Goal: Information Seeking & Learning: Check status

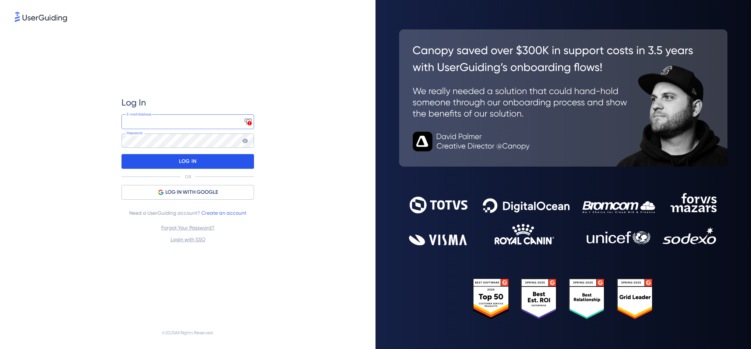
type input "[EMAIL_ADDRESS][DOMAIN_NAME]"
click at [191, 167] on p "LOG IN" at bounding box center [187, 162] width 17 height 12
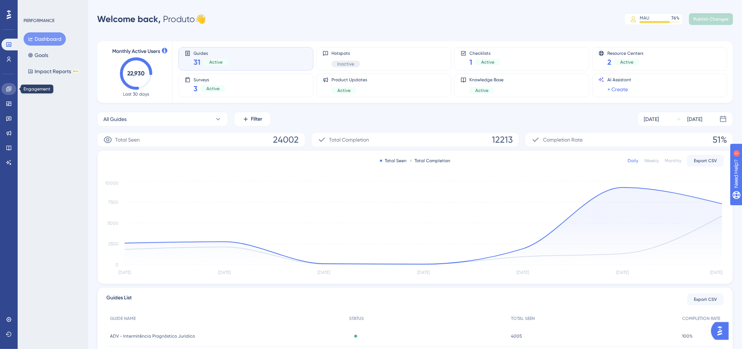
click at [10, 91] on icon at bounding box center [9, 89] width 6 height 6
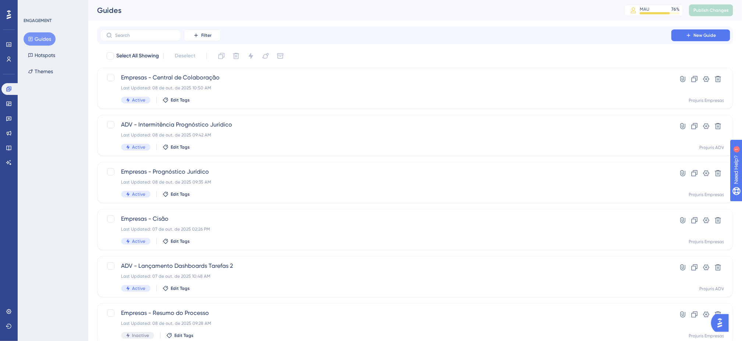
click at [413, 44] on div "Filter New Guide Select All Showing Deselect Empresas - Central de Colaboração …" at bounding box center [415, 287] width 636 height 521
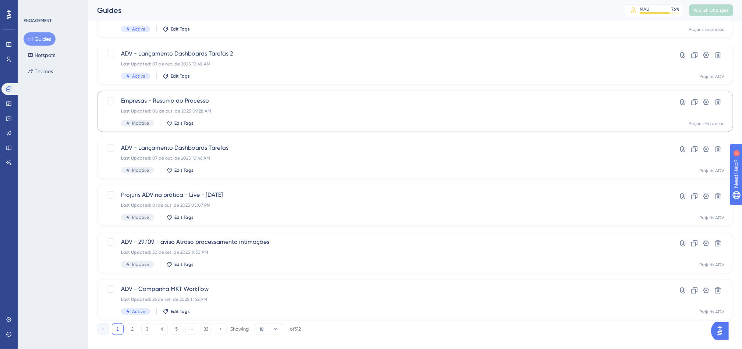
scroll to position [221, 0]
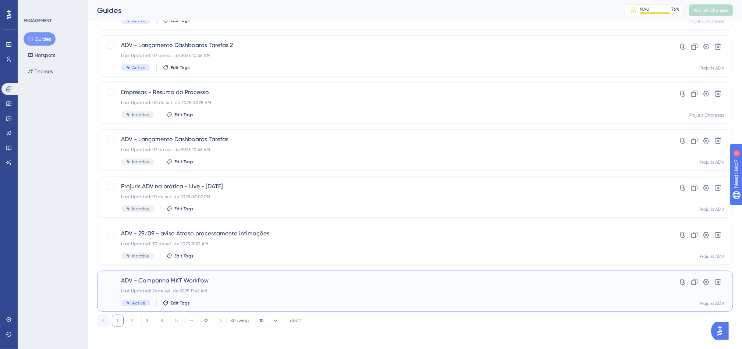
click at [317, 286] on div "ADV - Campanha MKT Workflow Last Updated: 26 de set. de 2025 11:42 AM Active Ed…" at bounding box center [386, 291] width 530 height 30
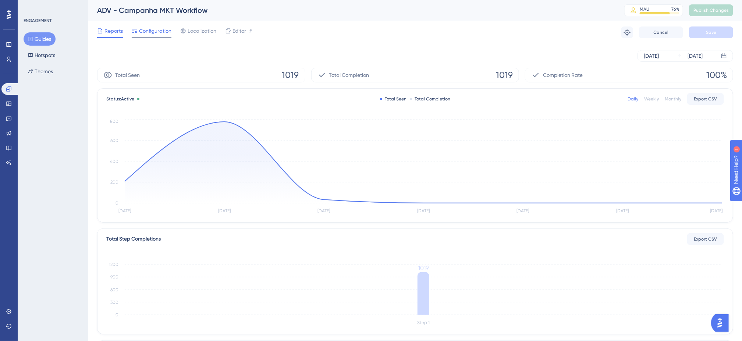
click at [149, 32] on span "Configuration" at bounding box center [155, 31] width 32 height 9
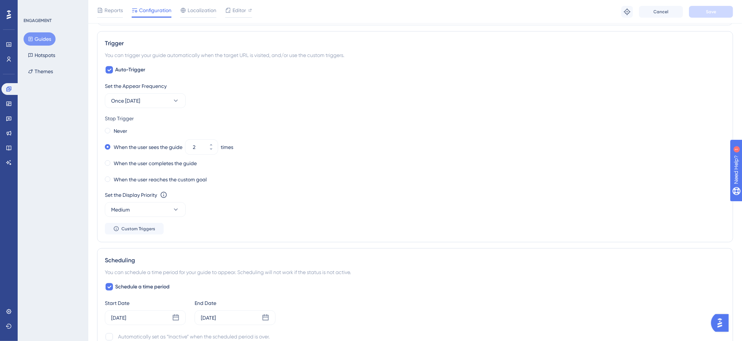
scroll to position [442, 0]
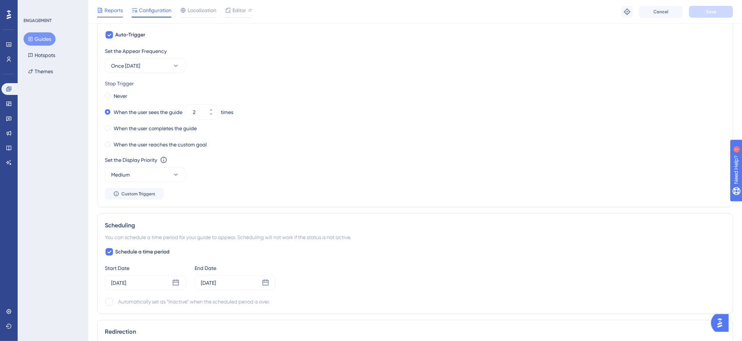
click at [112, 10] on span "Reports" at bounding box center [114, 10] width 18 height 9
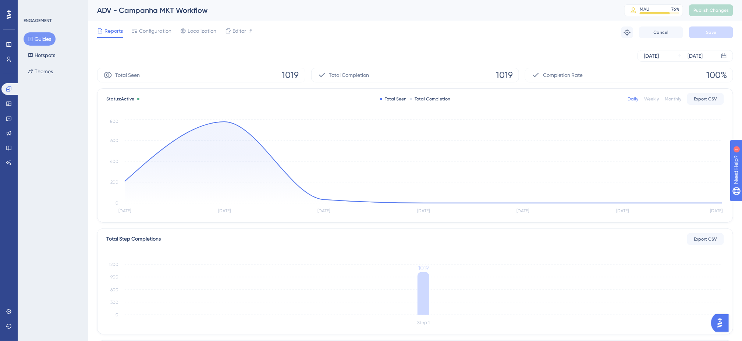
click at [453, 35] on div "Reports Configuration Localization Editor Troubleshoot Cancel Save" at bounding box center [415, 33] width 636 height 24
click at [358, 59] on div "[DATE] [DATE]" at bounding box center [415, 56] width 636 height 12
click at [352, 41] on div "Reports Configuration Localization Editor Troubleshoot Cancel Save" at bounding box center [415, 33] width 636 height 24
click at [326, 34] on div "Reports Configuration Localization Editor Troubleshoot Cancel Save" at bounding box center [415, 33] width 636 height 24
drag, startPoint x: 399, startPoint y: 42, endPoint x: 416, endPoint y: 39, distance: 16.9
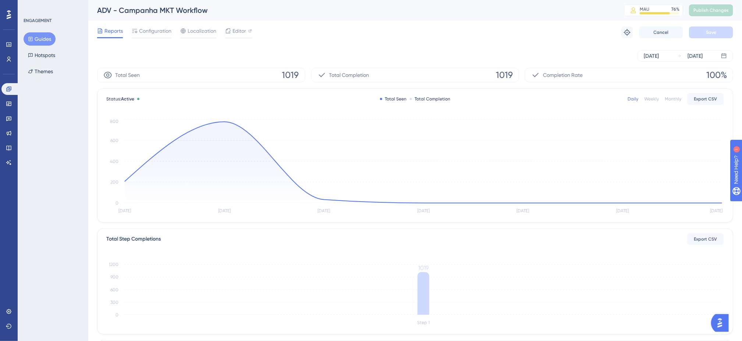
click at [400, 42] on div "Reports Configuration Localization Editor Troubleshoot Cancel Save" at bounding box center [415, 33] width 636 height 24
click at [363, 33] on div "Reports Configuration Localization Editor Troubleshoot Cancel Save" at bounding box center [415, 33] width 636 height 24
click at [356, 35] on div "Reports Configuration Localization Editor Troubleshoot Cancel Save" at bounding box center [415, 33] width 636 height 24
click at [326, 42] on div "Reports Configuration Localization Editor Troubleshoot Cancel Save" at bounding box center [415, 33] width 636 height 24
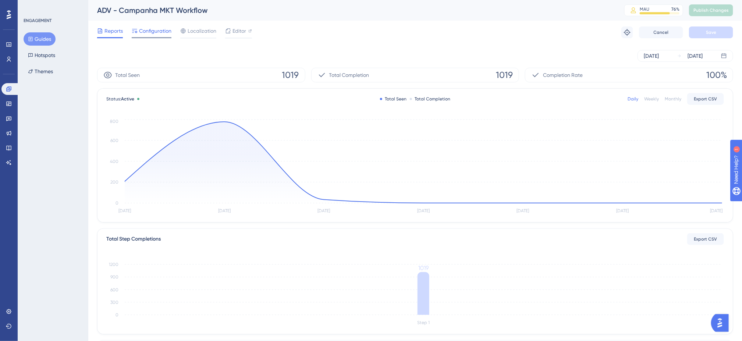
click at [145, 33] on span "Configuration" at bounding box center [155, 31] width 32 height 9
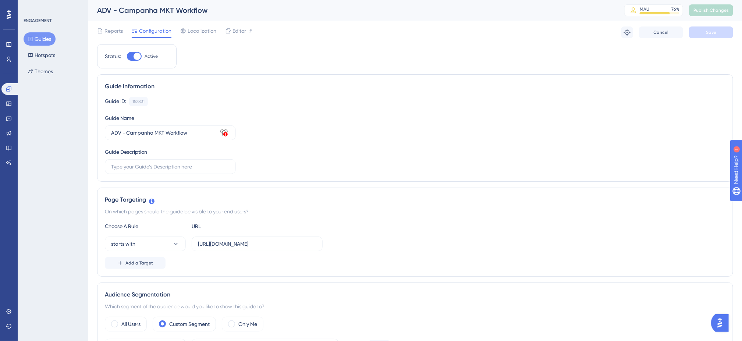
click at [361, 37] on div "Reports Configuration Localization Editor Troubleshoot Cancel Save" at bounding box center [415, 33] width 636 height 24
click at [115, 31] on span "Reports" at bounding box center [114, 31] width 18 height 9
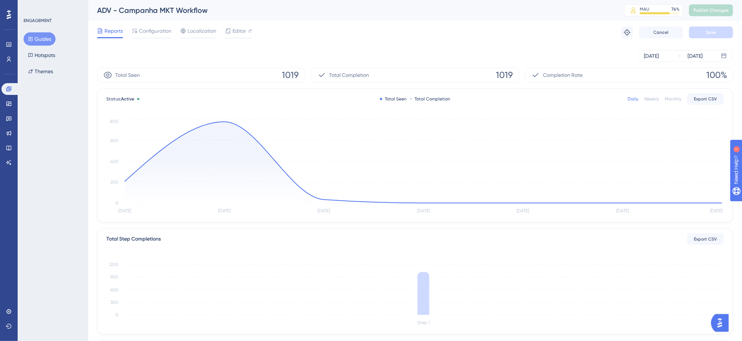
scroll to position [125, 0]
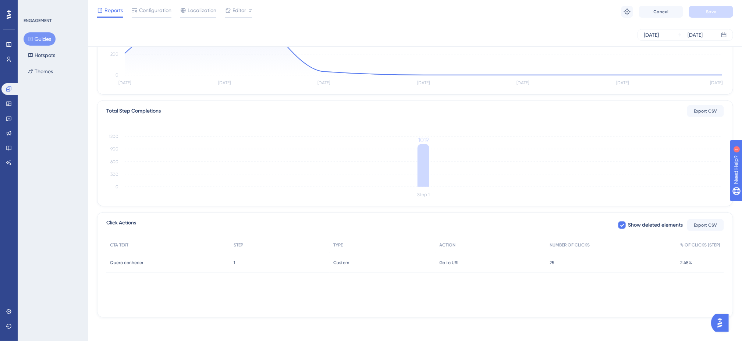
click at [433, 221] on div "Click Actions Show deleted elements Export CSV" at bounding box center [415, 225] width 618 height 13
click at [437, 219] on div "Click Actions Show deleted elements Export CSV" at bounding box center [415, 225] width 618 height 13
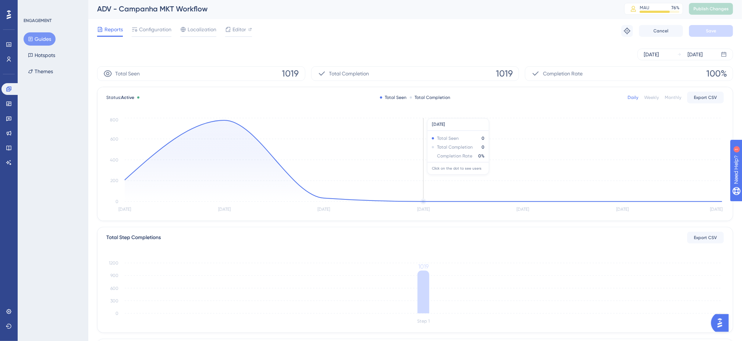
scroll to position [0, 0]
click at [389, 47] on div "[DATE] [DATE]" at bounding box center [415, 56] width 636 height 24
click at [571, 38] on div "Reports Configuration Localization Editor Troubleshoot Cancel Save" at bounding box center [415, 33] width 636 height 24
click at [295, 48] on div "[DATE] [DATE]" at bounding box center [415, 56] width 636 height 24
click at [675, 57] on div "[DATE] [DATE]" at bounding box center [686, 56] width 96 height 12
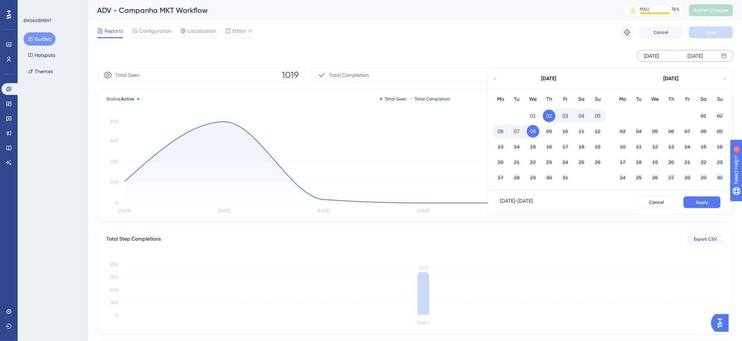
click at [496, 79] on icon at bounding box center [495, 78] width 4 height 7
click at [728, 79] on div "[DATE]" at bounding box center [671, 78] width 121 height 21
click at [726, 78] on icon at bounding box center [725, 78] width 4 height 7
click at [494, 78] on icon at bounding box center [495, 78] width 4 height 7
click at [660, 162] on button "24" at bounding box center [655, 162] width 13 height 13
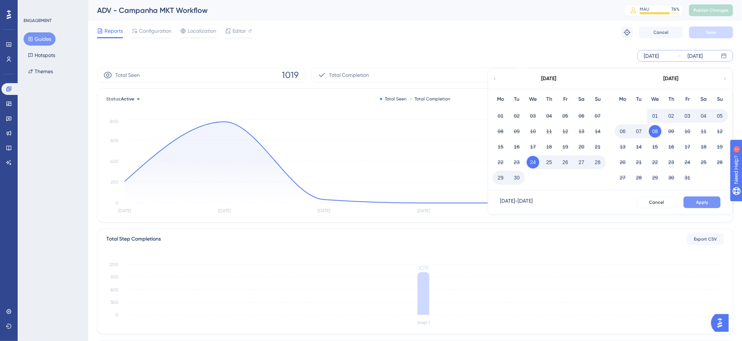
click at [700, 205] on span "Apply" at bounding box center [702, 202] width 12 height 6
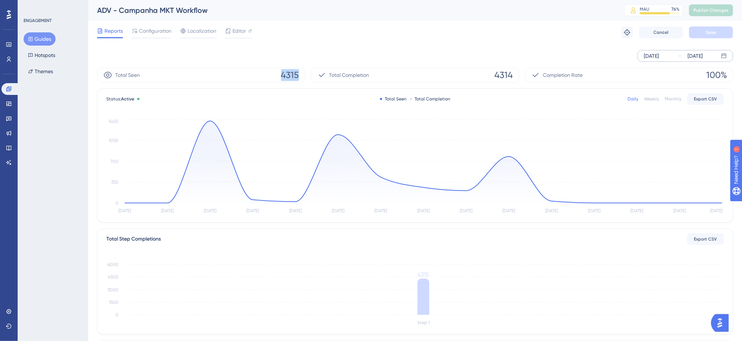
drag, startPoint x: 275, startPoint y: 74, endPoint x: 320, endPoint y: 74, distance: 45.3
click at [320, 74] on div "Total Seen 4315 Total Completion 4314 Completion Rate 100%" at bounding box center [415, 75] width 636 height 15
click at [407, 43] on div "Reports Configuration Localization Editor Troubleshoot Cancel Save" at bounding box center [415, 33] width 636 height 24
click at [414, 29] on div "Reports Configuration Localization Editor Troubleshoot Cancel Save" at bounding box center [415, 33] width 636 height 24
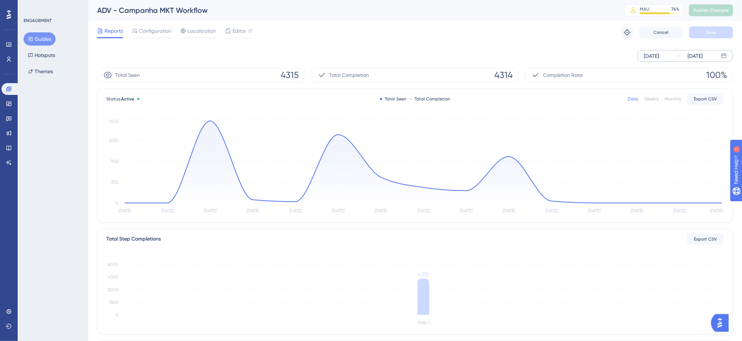
click at [414, 29] on div "Reports Configuration Localization Editor Troubleshoot Cancel Save" at bounding box center [415, 33] width 636 height 24
click at [364, 45] on div "[DATE] [DATE]" at bounding box center [415, 56] width 636 height 24
click at [304, 46] on div "[DATE] [DATE]" at bounding box center [415, 56] width 636 height 24
click at [485, 39] on div "Reports Configuration Localization Editor Troubleshoot Cancel Save" at bounding box center [415, 33] width 636 height 24
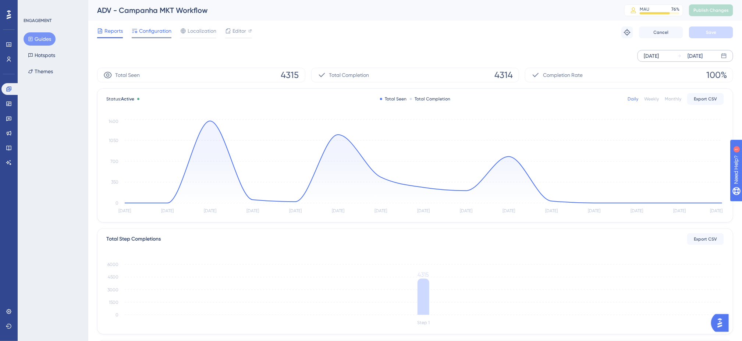
click at [139, 33] on span "Configuration" at bounding box center [155, 31] width 32 height 9
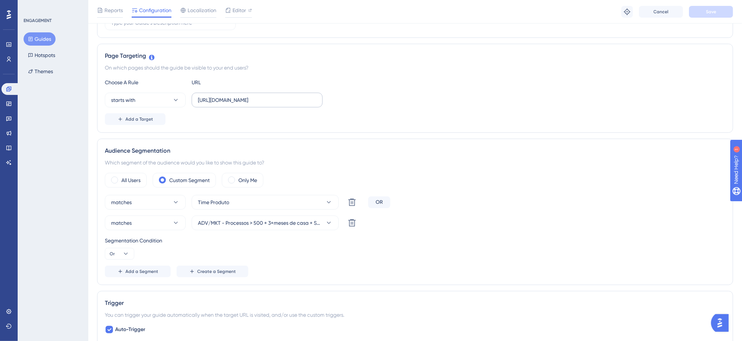
scroll to position [147, 0]
drag, startPoint x: 7, startPoint y: 45, endPoint x: 18, endPoint y: 70, distance: 27.5
click at [7, 45] on icon at bounding box center [9, 45] width 6 height 6
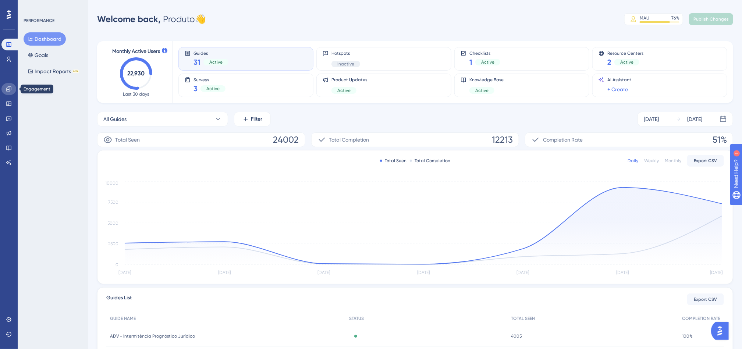
click at [7, 88] on icon at bounding box center [9, 89] width 6 height 6
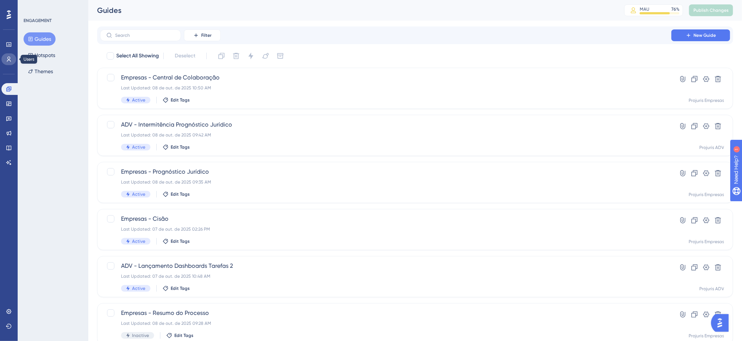
click at [10, 62] on link at bounding box center [8, 59] width 15 height 12
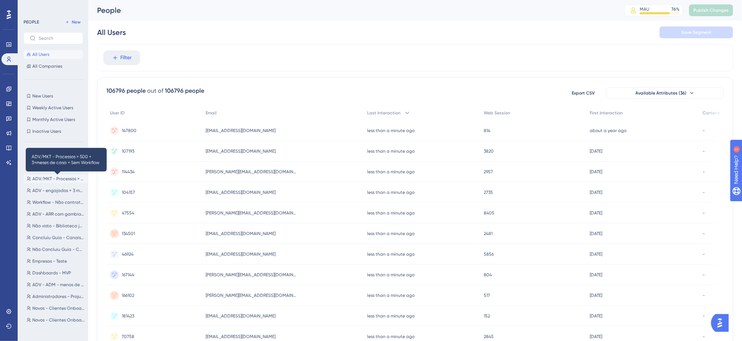
click at [59, 180] on span "ADV/MKT - Processos > 500 + 3+meses de casa + Sem Workflow" at bounding box center [58, 179] width 52 height 6
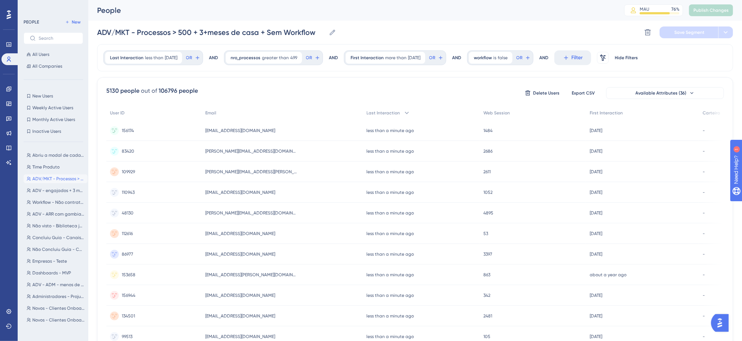
click at [488, 19] on div "People MAU 76 % Click to see add-on and upgrade options Publish Changes" at bounding box center [415, 10] width 654 height 21
drag, startPoint x: 105, startPoint y: 93, endPoint x: 137, endPoint y: 90, distance: 32.2
click at [137, 90] on div "5130 people out of 106796 people Delete Users Export CSV Available Attributes (…" at bounding box center [415, 321] width 636 height 488
click at [157, 92] on div "5130 people out of 106796 people" at bounding box center [152, 90] width 92 height 9
click at [251, 84] on div "5130 people out of 106796 people Delete Users Export CSV Available Attributes (…" at bounding box center [415, 321] width 636 height 488
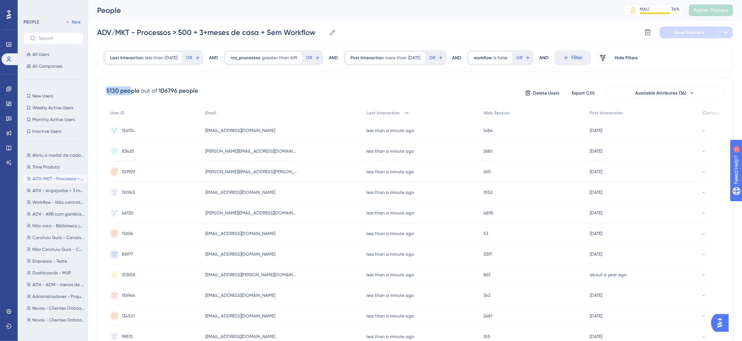
drag, startPoint x: 98, startPoint y: 92, endPoint x: 130, endPoint y: 91, distance: 31.3
click at [130, 91] on div "5130 people out of 106796 people Delete Users Export CSV Available Attributes (…" at bounding box center [415, 321] width 636 height 488
click at [224, 88] on div "5130 people out of 106796 people Delete Users Export CSV Available Attributes (…" at bounding box center [415, 92] width 618 height 13
click at [294, 85] on div "5130 people out of 106796 people Delete Users Export CSV Available Attributes (…" at bounding box center [415, 321] width 636 height 488
click at [247, 88] on div "5130 people out of 106796 people Delete Users Export CSV Available Attributes (…" at bounding box center [415, 92] width 618 height 13
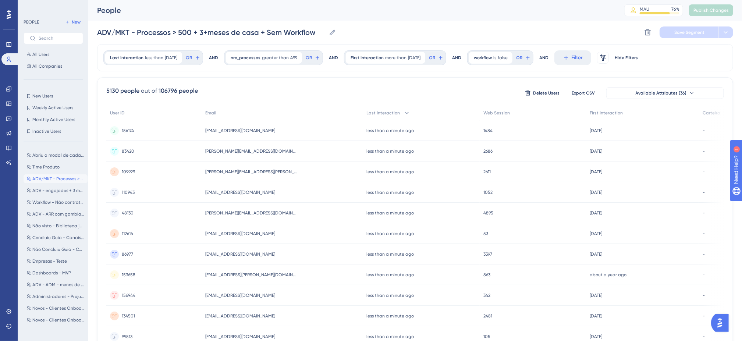
click at [247, 88] on div "5130 people out of 106796 people Delete Users Export CSV Available Attributes (…" at bounding box center [415, 92] width 618 height 13
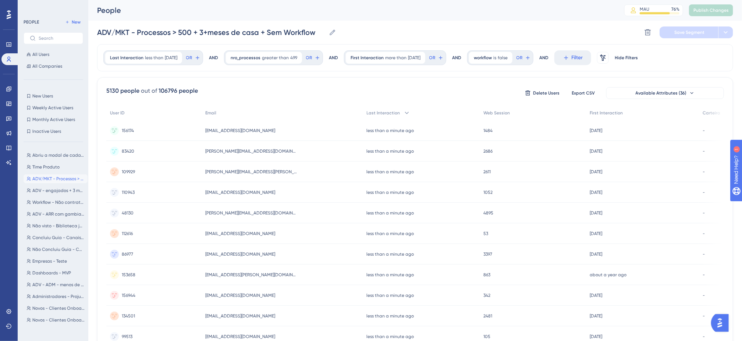
click at [443, 24] on div "ADV/MKT - Processos > 500 + 3+meses de casa + Sem Workflow ADV/MKT - Processos …" at bounding box center [415, 33] width 636 height 24
click at [556, 20] on div "People MAU 76 % Click to see add-on and upgrade options Publish Changes" at bounding box center [415, 10] width 654 height 21
click at [469, 31] on div "ADV/MKT - Processos > 500 + 3+meses de casa + Sem Workflow ADV/MKT - Processos …" at bounding box center [415, 33] width 636 height 24
click at [400, 24] on div "ADV/MKT - Processos > 500 + 3+meses de casa + Sem Workflow ADV/MKT - Processos …" at bounding box center [415, 33] width 636 height 24
click at [402, 25] on div "ADV/MKT - Processos > 500 + 3+meses de casa + Sem Workflow ADV/MKT - Processos …" at bounding box center [415, 33] width 636 height 24
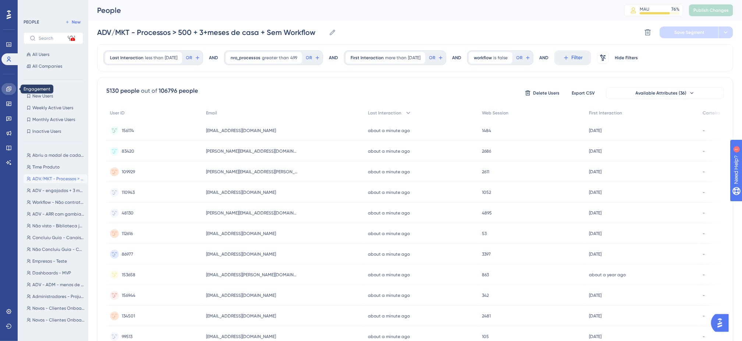
click at [6, 89] on icon at bounding box center [9, 89] width 6 height 6
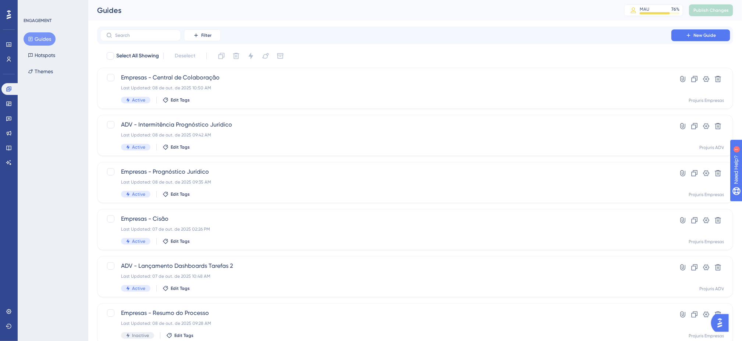
click at [357, 38] on div "Filter New Guide" at bounding box center [415, 35] width 630 height 12
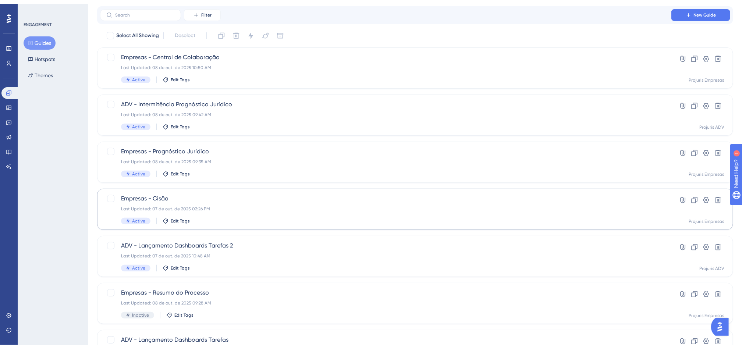
scroll to position [37, 0]
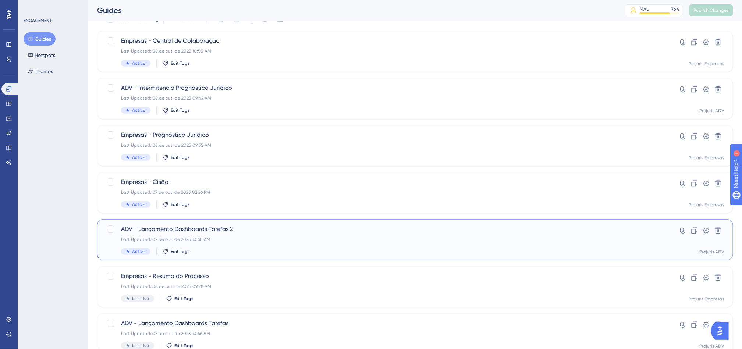
click at [285, 237] on div "Last Updated: 07 de out. de 2025 10:48 AM" at bounding box center [386, 240] width 530 height 6
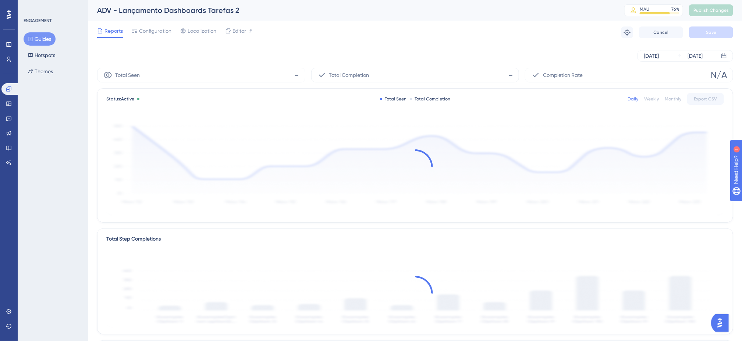
click at [413, 26] on div "Reports Configuration Localization Editor Troubleshoot Cancel Save" at bounding box center [415, 33] width 636 height 24
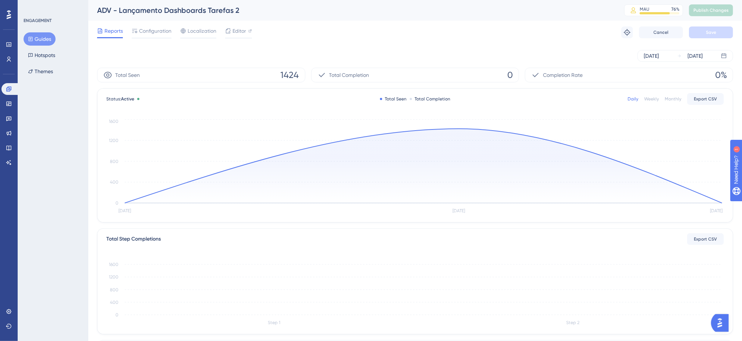
click at [199, 49] on div "[DATE] [DATE]" at bounding box center [415, 56] width 636 height 24
click at [335, 50] on div "[DATE] [DATE]" at bounding box center [415, 56] width 636 height 12
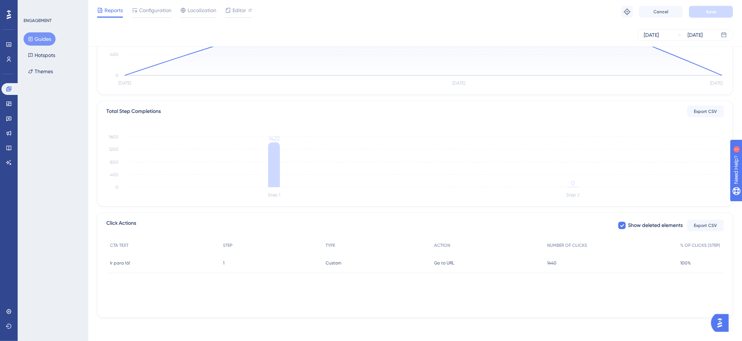
scroll to position [125, 0]
click at [531, 303] on div "CTA TEXT STEP TYPE ACTION NUMBER OF CLICKS % OF CLICKS (STEP) Ir para lá! Ir pa…" at bounding box center [415, 275] width 618 height 74
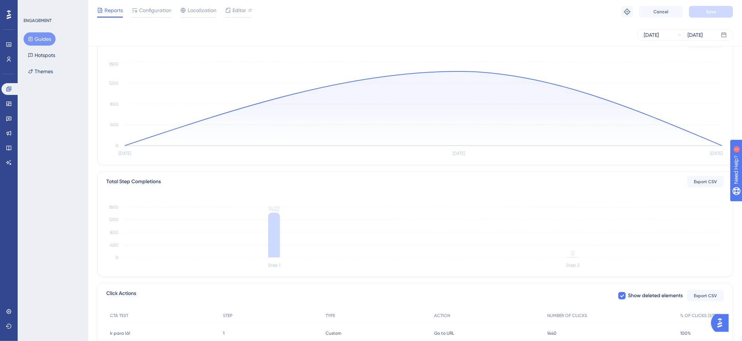
scroll to position [0, 0]
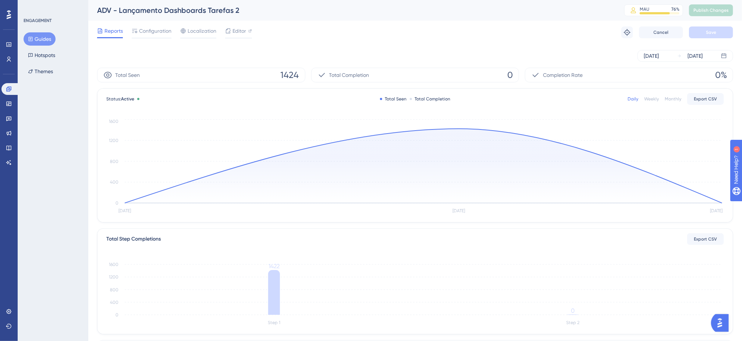
click at [168, 46] on div "[DATE] [DATE]" at bounding box center [415, 56] width 636 height 24
click at [157, 30] on span "Configuration" at bounding box center [155, 31] width 32 height 9
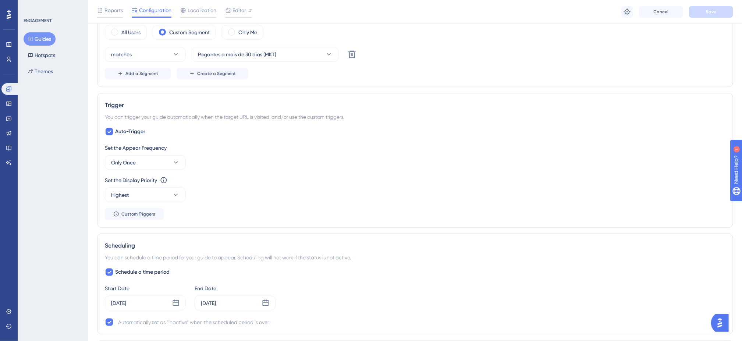
scroll to position [176, 0]
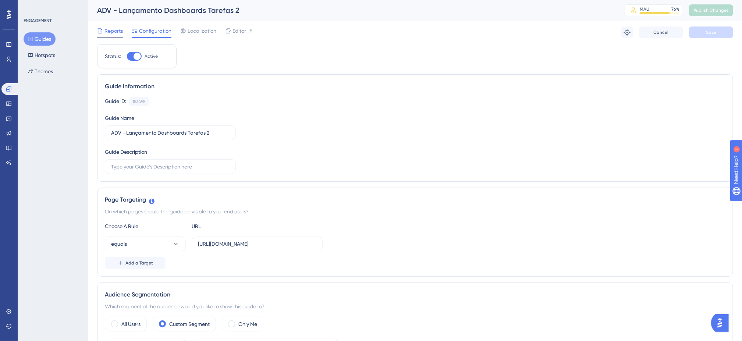
click at [116, 28] on span "Reports" at bounding box center [114, 31] width 18 height 9
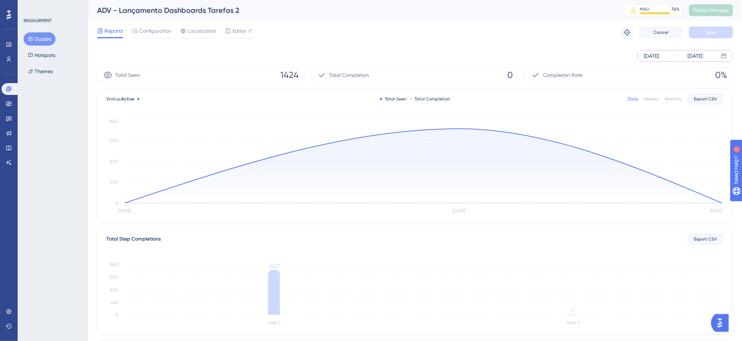
click at [682, 53] on div "[DATE]" at bounding box center [690, 56] width 25 height 9
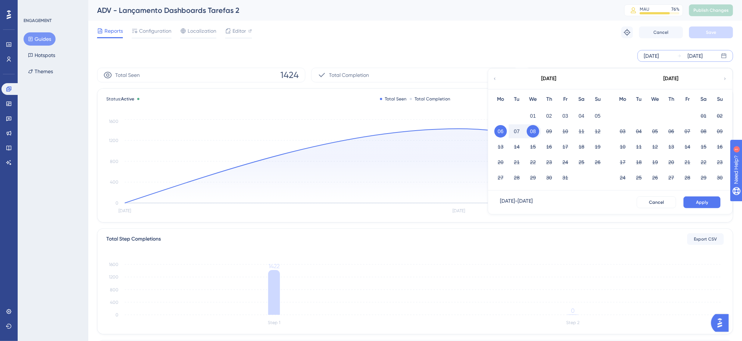
click at [565, 43] on div "Reports Configuration Localization Editor Troubleshoot Cancel Save" at bounding box center [415, 33] width 636 height 24
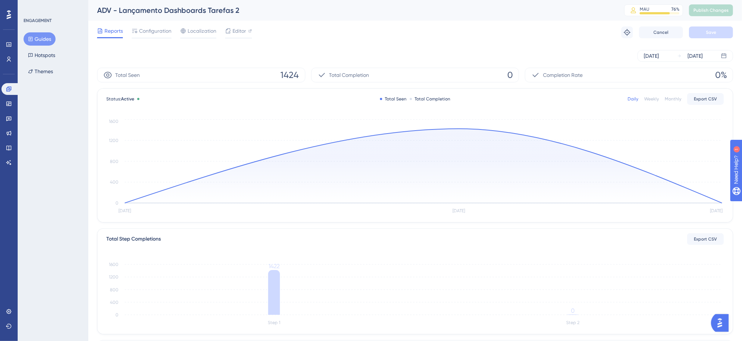
click at [420, 47] on div "[DATE] [DATE]" at bounding box center [415, 56] width 636 height 24
click at [393, 52] on div "[DATE] [DATE]" at bounding box center [415, 56] width 636 height 12
click at [368, 33] on div "Reports Configuration Localization Editor Troubleshoot Cancel Save" at bounding box center [415, 33] width 636 height 24
click at [9, 102] on icon at bounding box center [8, 104] width 5 height 4
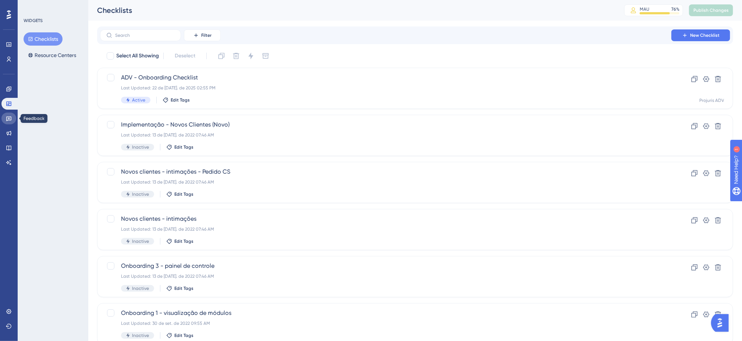
click at [12, 117] on link at bounding box center [8, 119] width 15 height 12
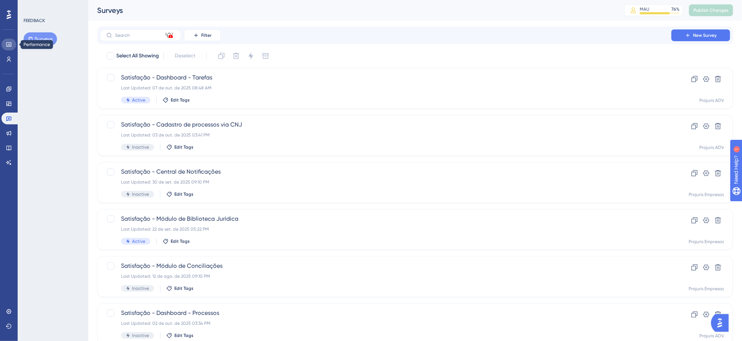
drag, startPoint x: 5, startPoint y: 40, endPoint x: 14, endPoint y: 45, distance: 10.5
click at [5, 40] on link at bounding box center [8, 45] width 15 height 12
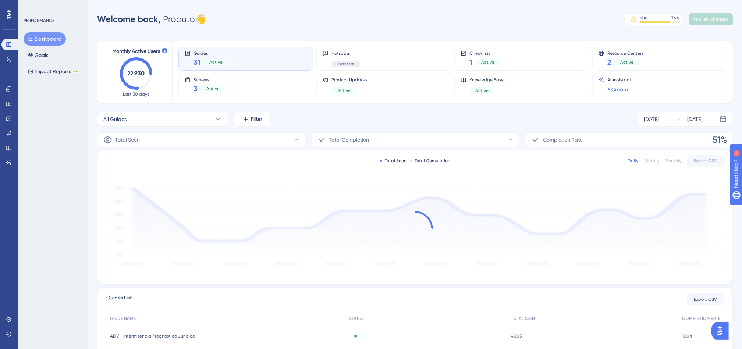
click at [380, 22] on div "Welcome back, Produto 👋 MAU 76 % Click to see add-on and upgrade options Publis…" at bounding box center [415, 19] width 636 height 15
click at [12, 86] on link at bounding box center [8, 89] width 15 height 12
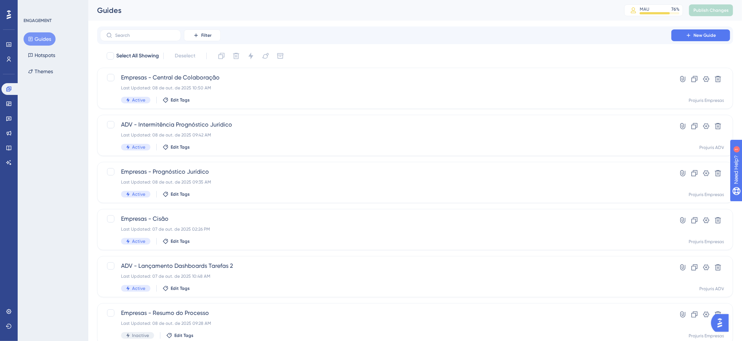
click at [537, 39] on div "Filter New Guide" at bounding box center [415, 35] width 630 height 12
